Goal: Navigation & Orientation: Find specific page/section

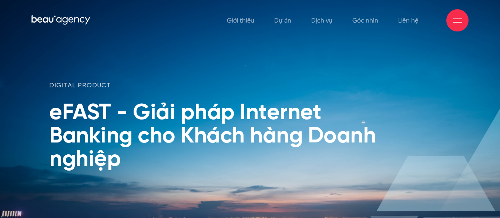
click at [459, 22] on span at bounding box center [457, 22] width 9 height 1
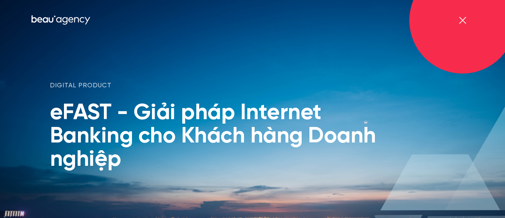
click at [459, 22] on div at bounding box center [462, 20] width 9 height 9
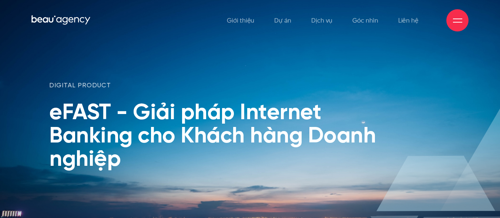
click at [458, 22] on span at bounding box center [457, 22] width 9 height 1
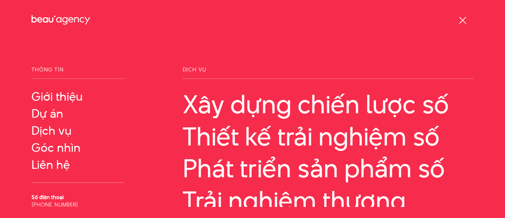
click at [462, 17] on div at bounding box center [462, 20] width 9 height 9
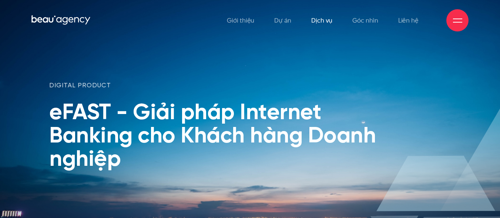
click at [324, 23] on link "Dịch vụ" at bounding box center [321, 20] width 21 height 41
